Goal: Obtain resource: Obtain resource

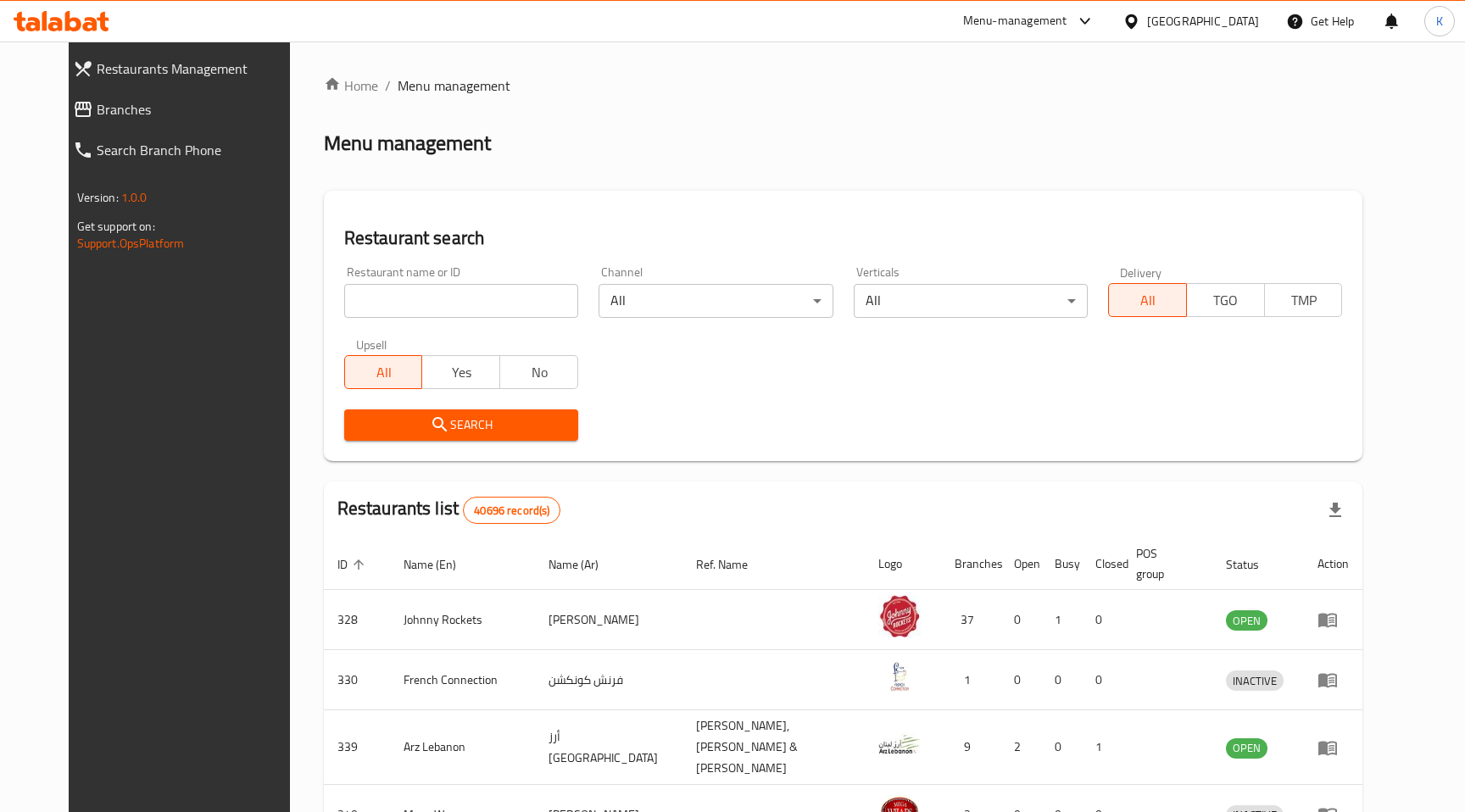
click at [419, 296] on input "search" at bounding box center [461, 300] width 234 height 34
paste input "10926"
type input "10926"
click at [433, 417] on span "Search" at bounding box center [461, 425] width 207 height 22
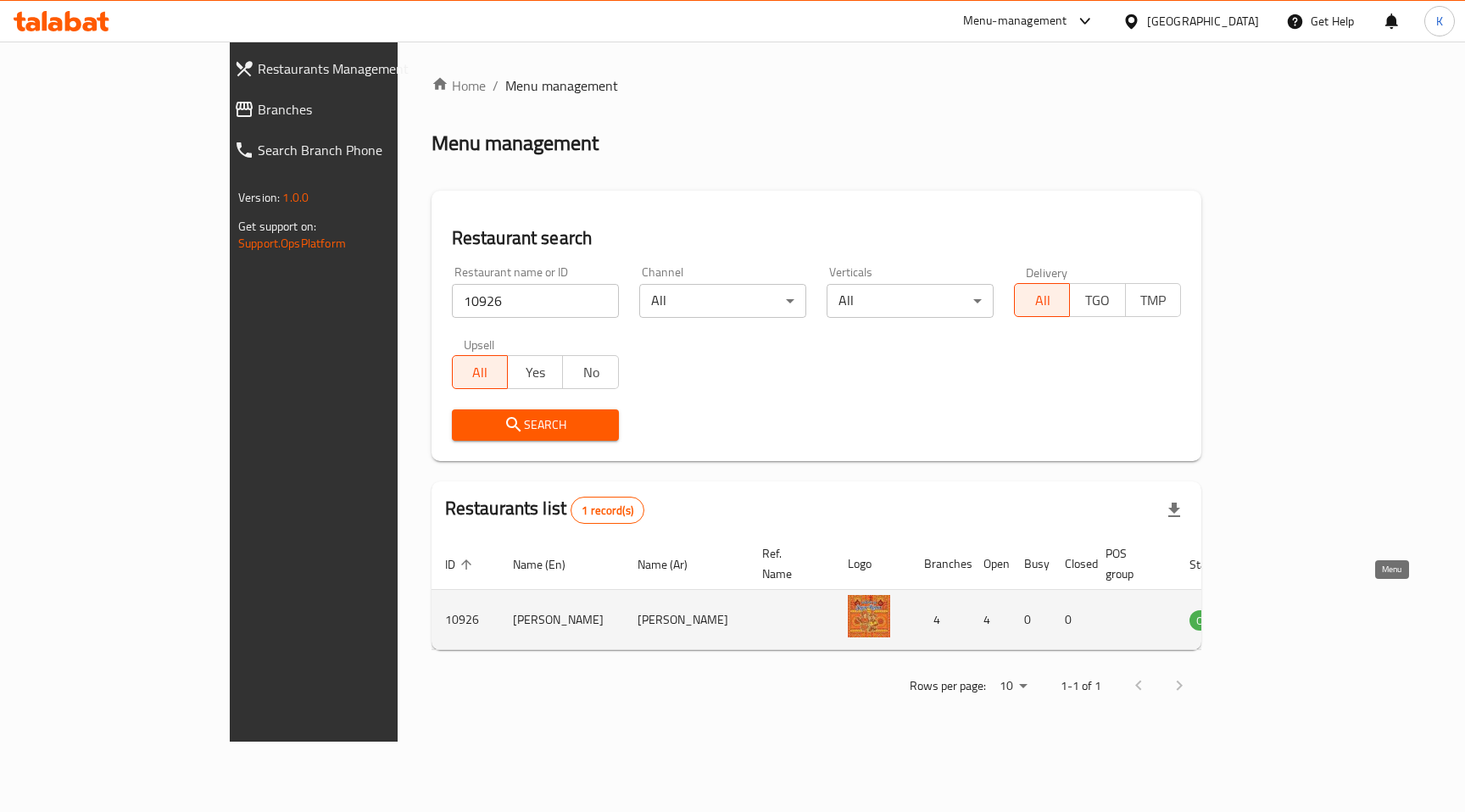
click at [1295, 617] on icon "enhanced table" at bounding box center [1292, 620] width 6 height 7
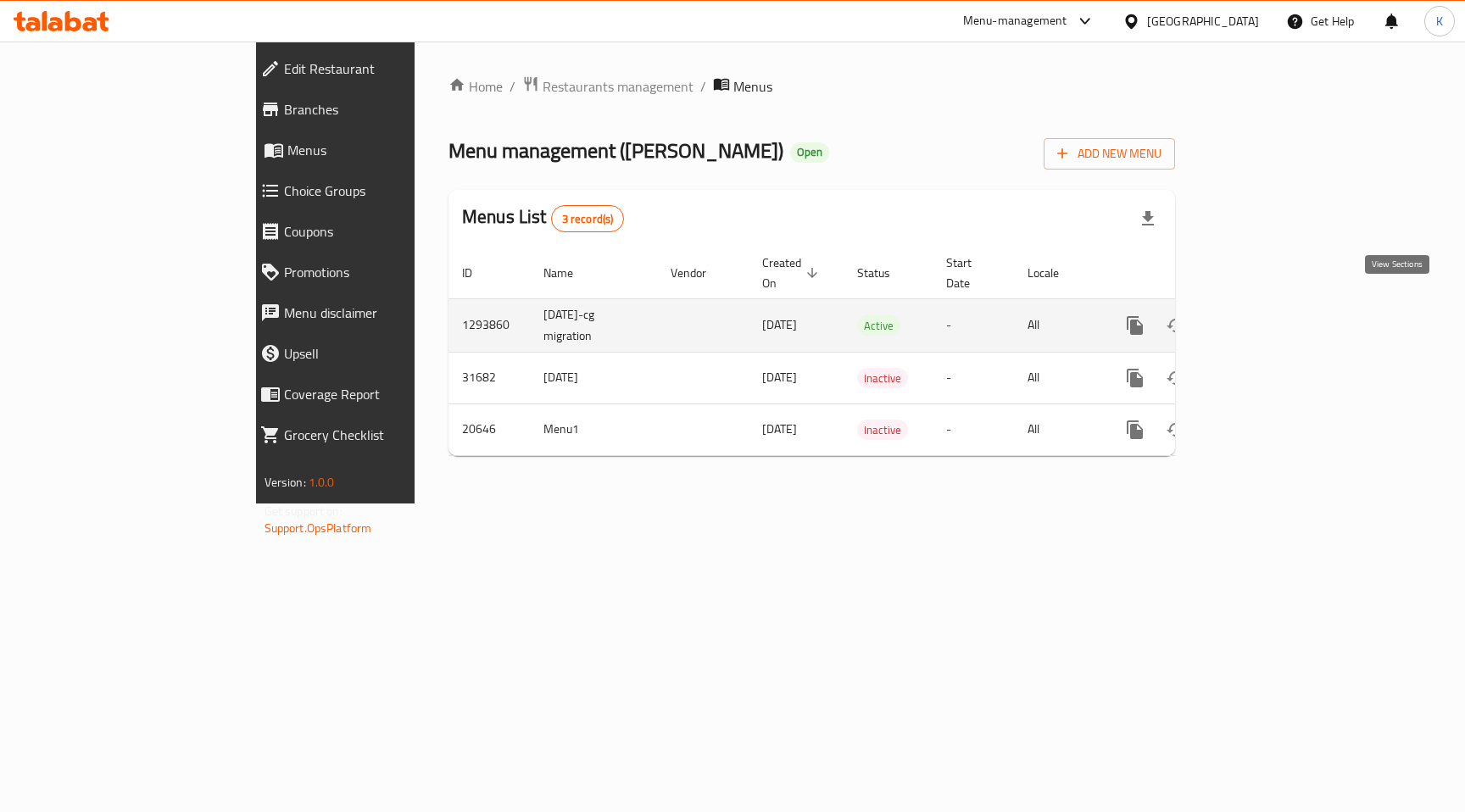
click at [1268, 315] on icon "enhanced table" at bounding box center [1257, 325] width 21 height 21
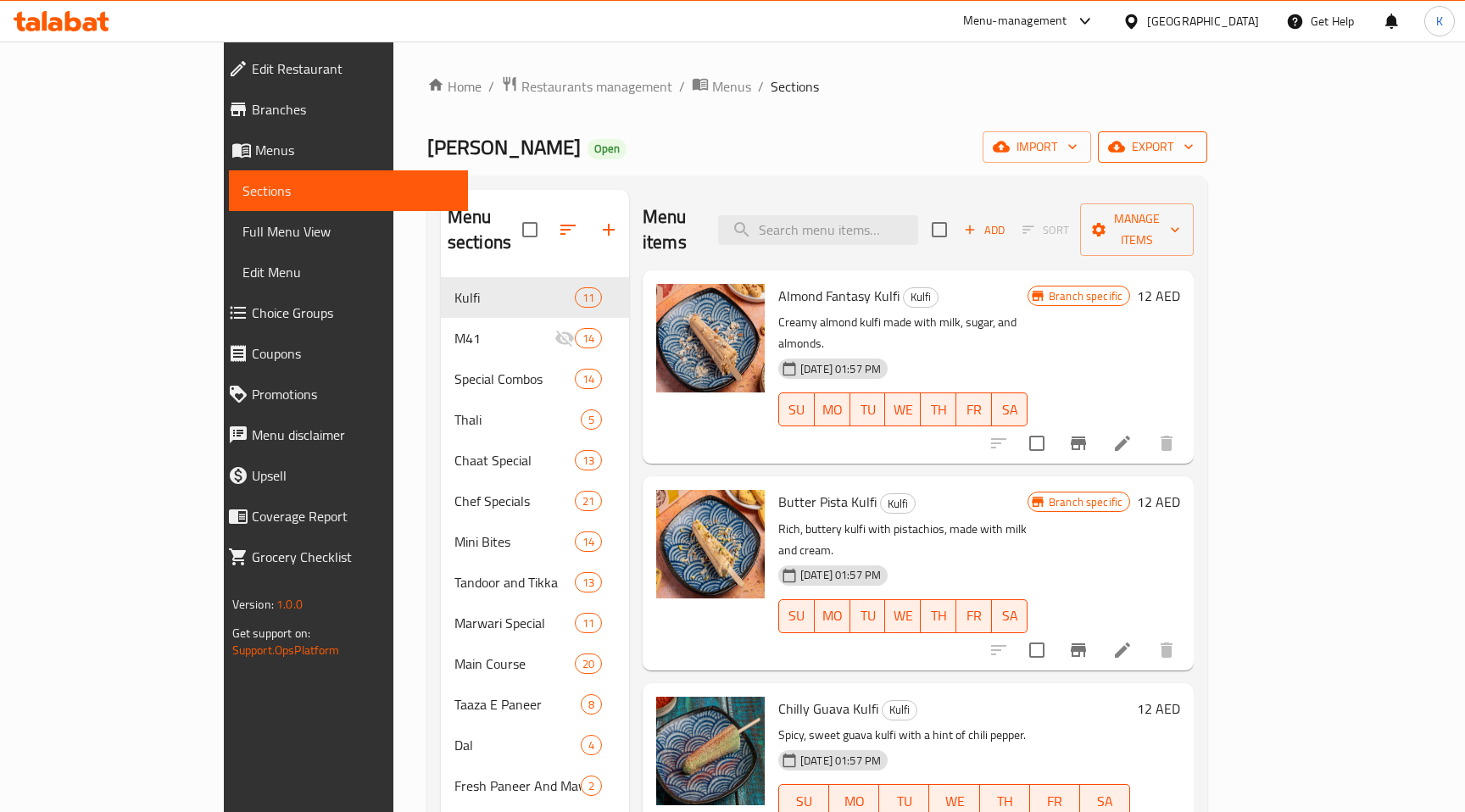
click at [1193, 141] on span "export" at bounding box center [1153, 147] width 82 height 22
click at [1394, 228] on span "Export One Sheet Menu" at bounding box center [1371, 226] width 138 height 21
